Goal: Find specific page/section: Find specific page/section

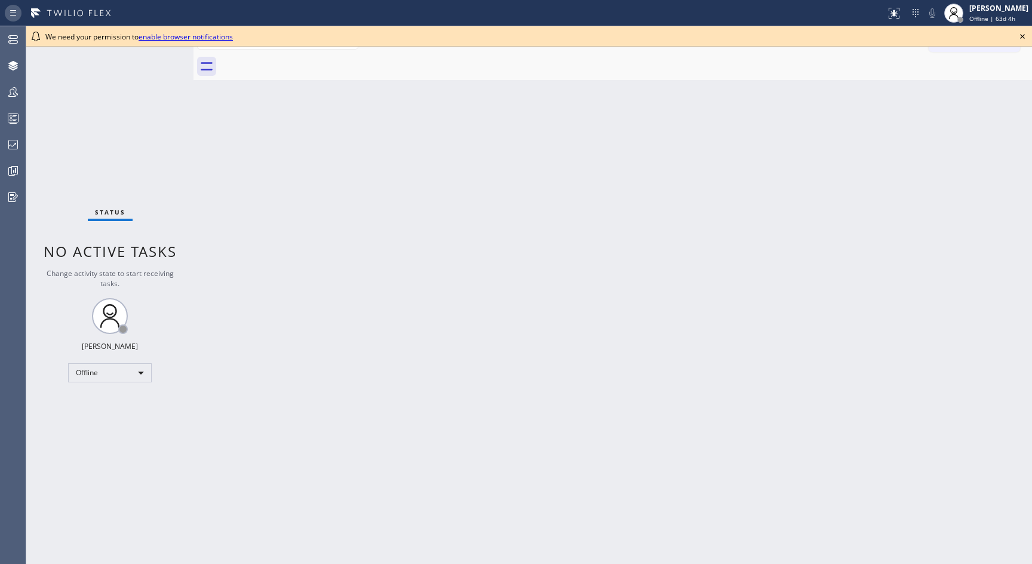
click at [19, 10] on icon at bounding box center [13, 13] width 14 height 14
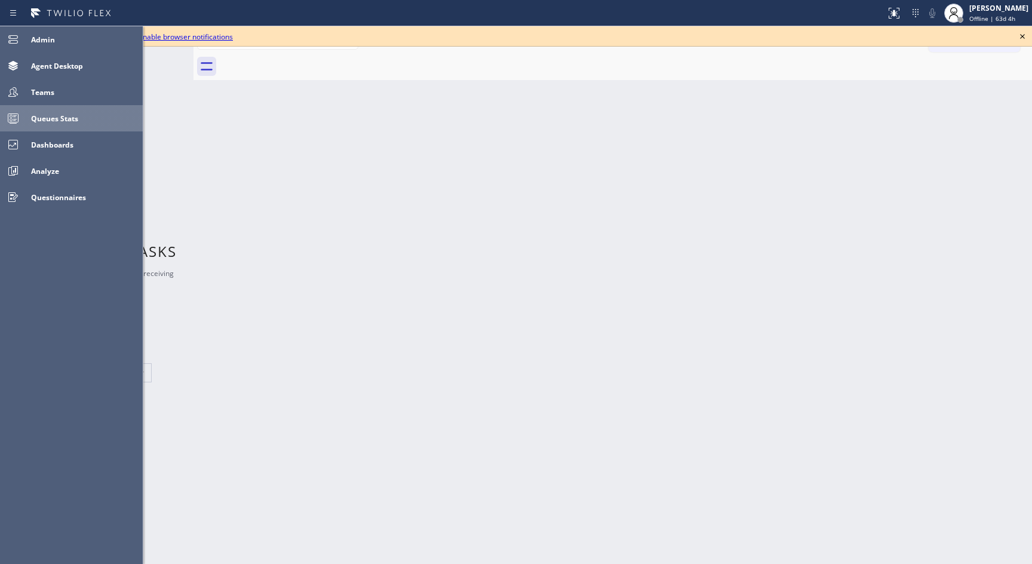
click at [67, 115] on span "Queues Stats" at bounding box center [54, 118] width 47 height 10
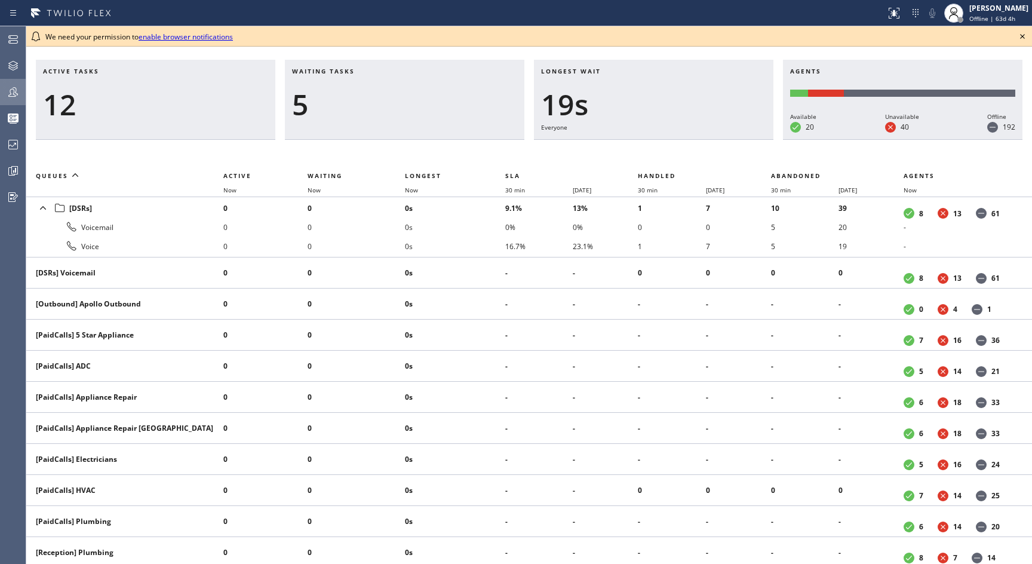
click at [5, 89] on div at bounding box center [13, 92] width 26 height 14
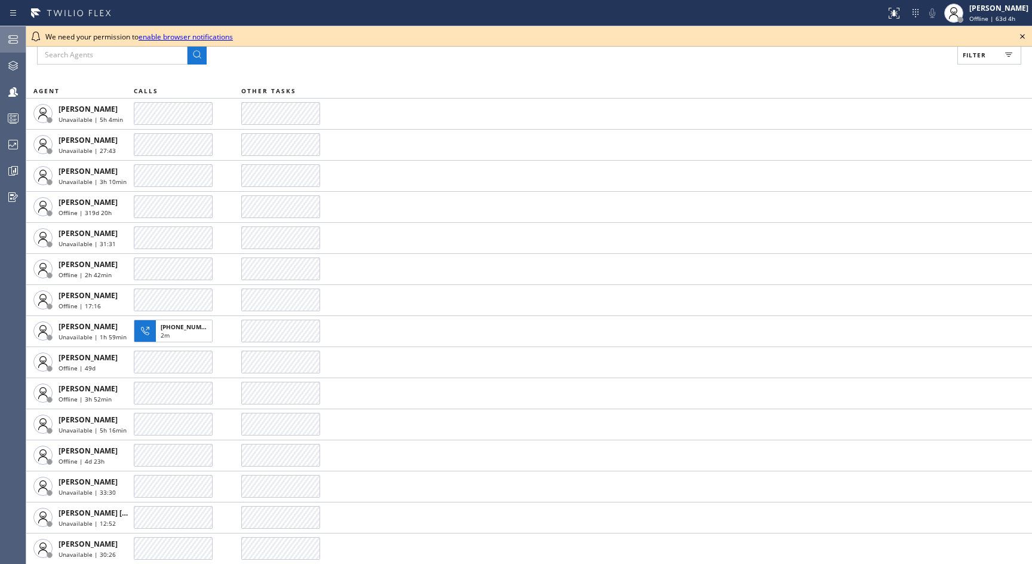
click at [10, 39] on icon at bounding box center [13, 39] width 14 height 14
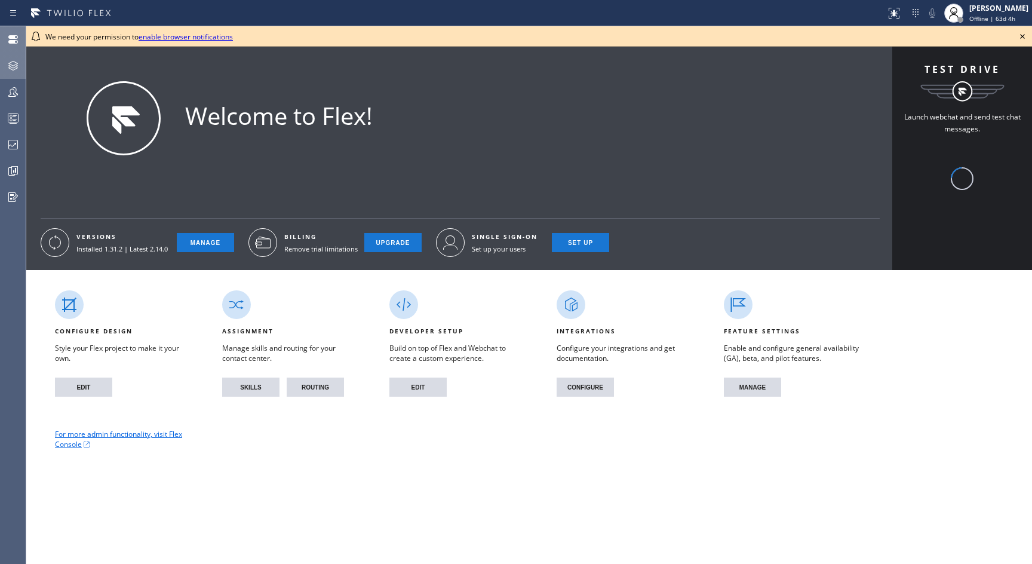
click at [12, 65] on icon at bounding box center [13, 66] width 14 height 14
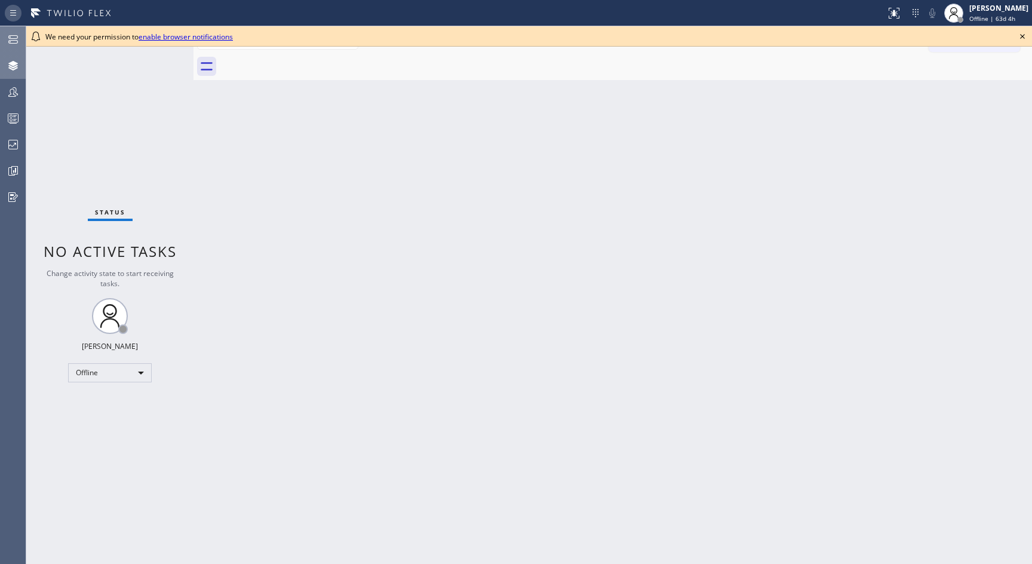
click at [11, 17] on icon at bounding box center [13, 13] width 14 height 14
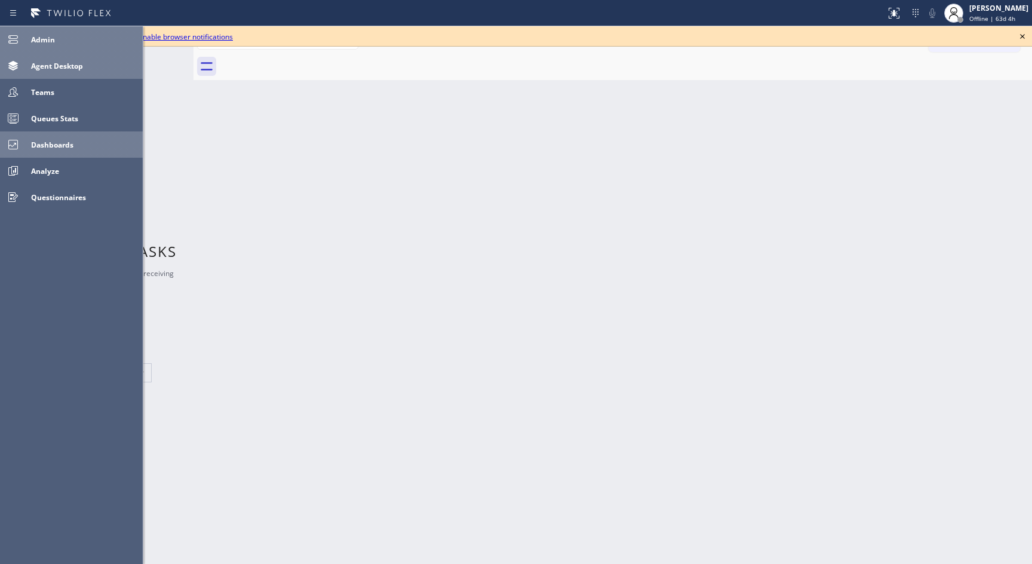
click at [63, 152] on div "Dashboards" at bounding box center [84, 145] width 116 height 20
